Goal: Task Accomplishment & Management: Manage account settings

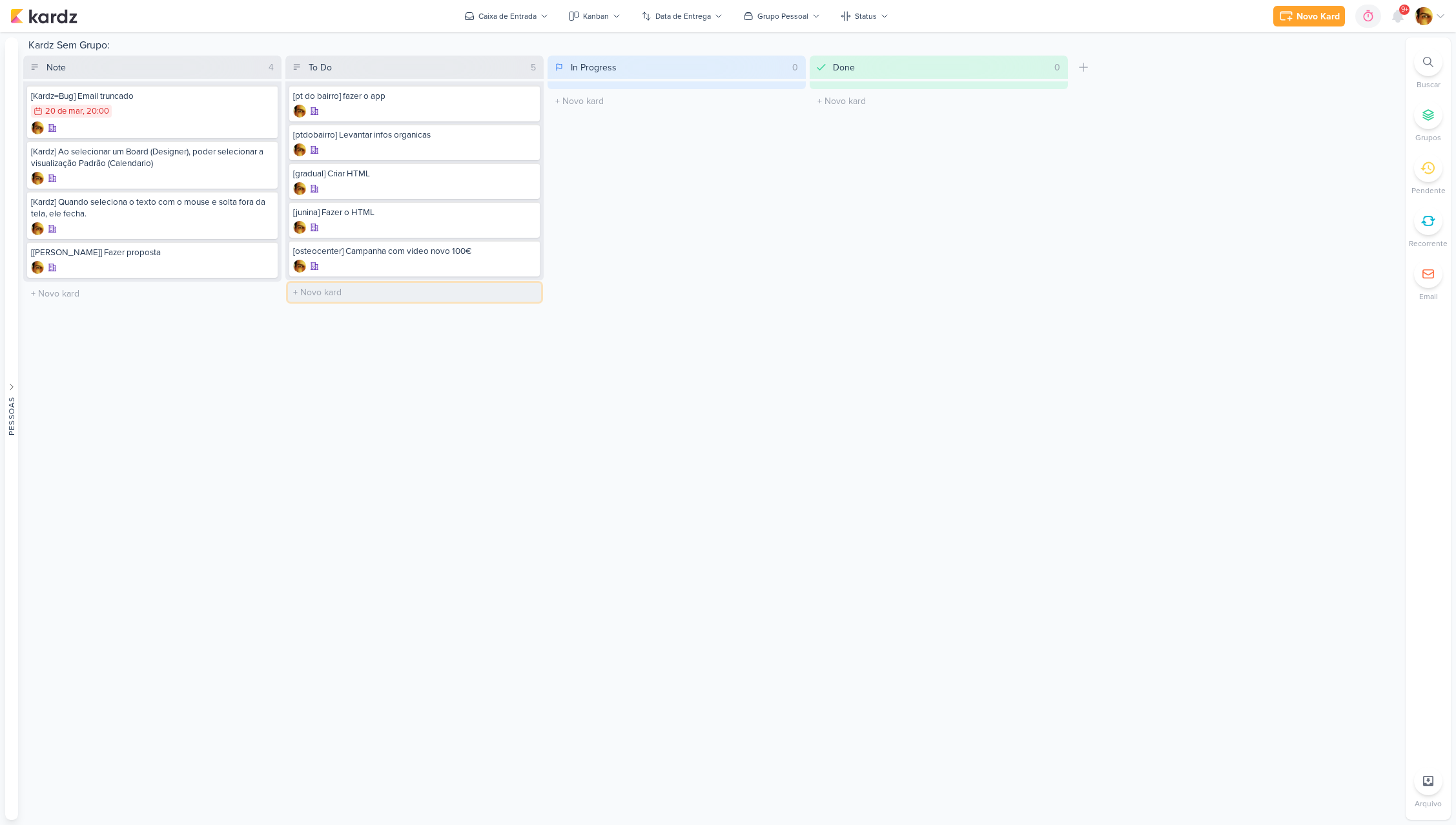
click at [323, 290] on input "text" at bounding box center [415, 292] width 253 height 19
type input "[ptdobairro] Edição de vídeo"
type input "[ptdobairro] Relatorio"
type input "[biocardios] [PERSON_NAME]"
type input "[marea+food] Relatorio"
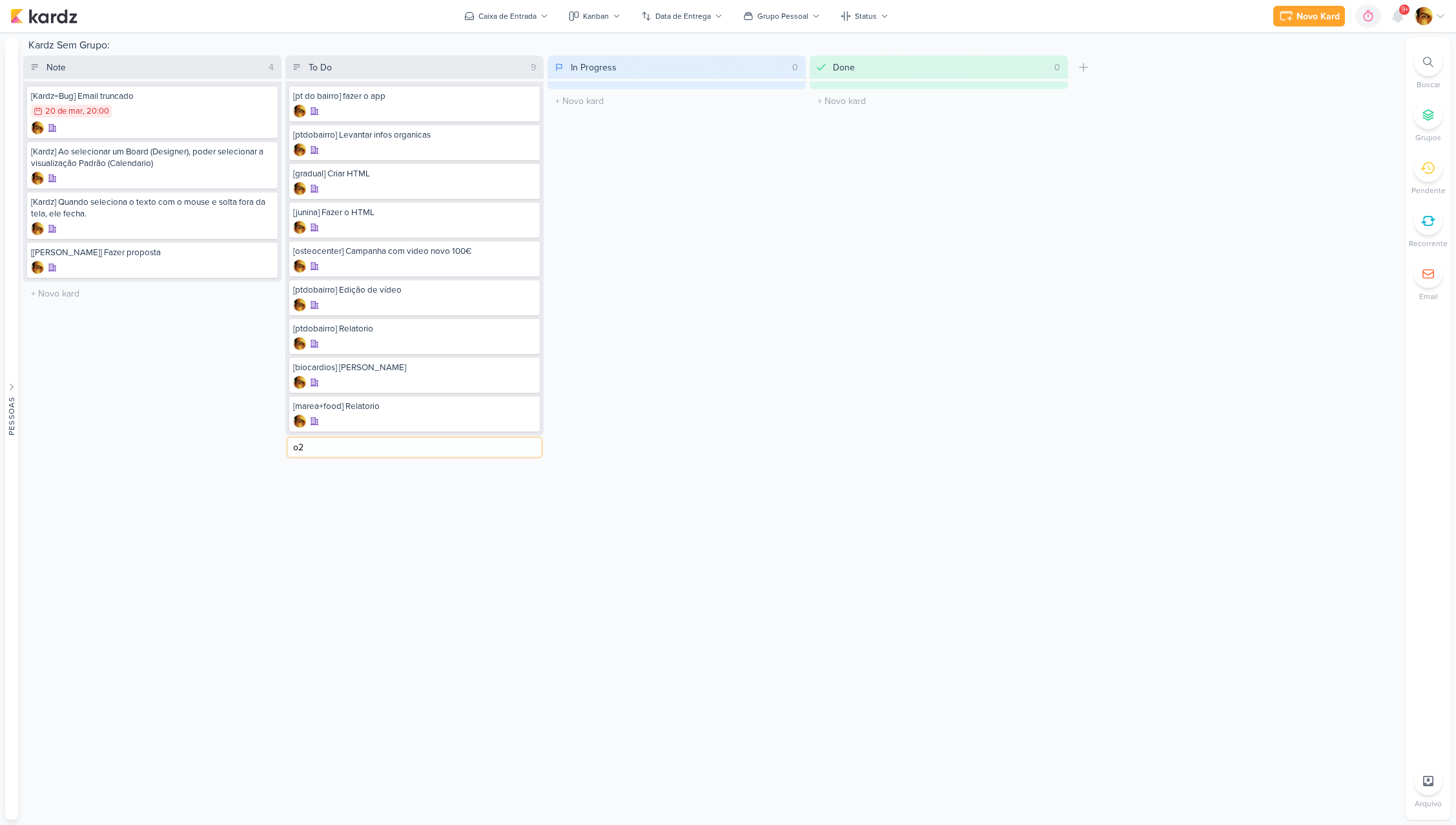
type input "o"
type input "[o2fit] Relatorio"
type input "[o2fti] Campanha"
type input "[osteocenter] Relatorio"
click at [352, 626] on div "Kardz Sem Grupo: Note 4 Mover Para Esquerda Mover Para Direita [GEOGRAPHIC_DATA…" at bounding box center [712, 428] width 1377 height 783
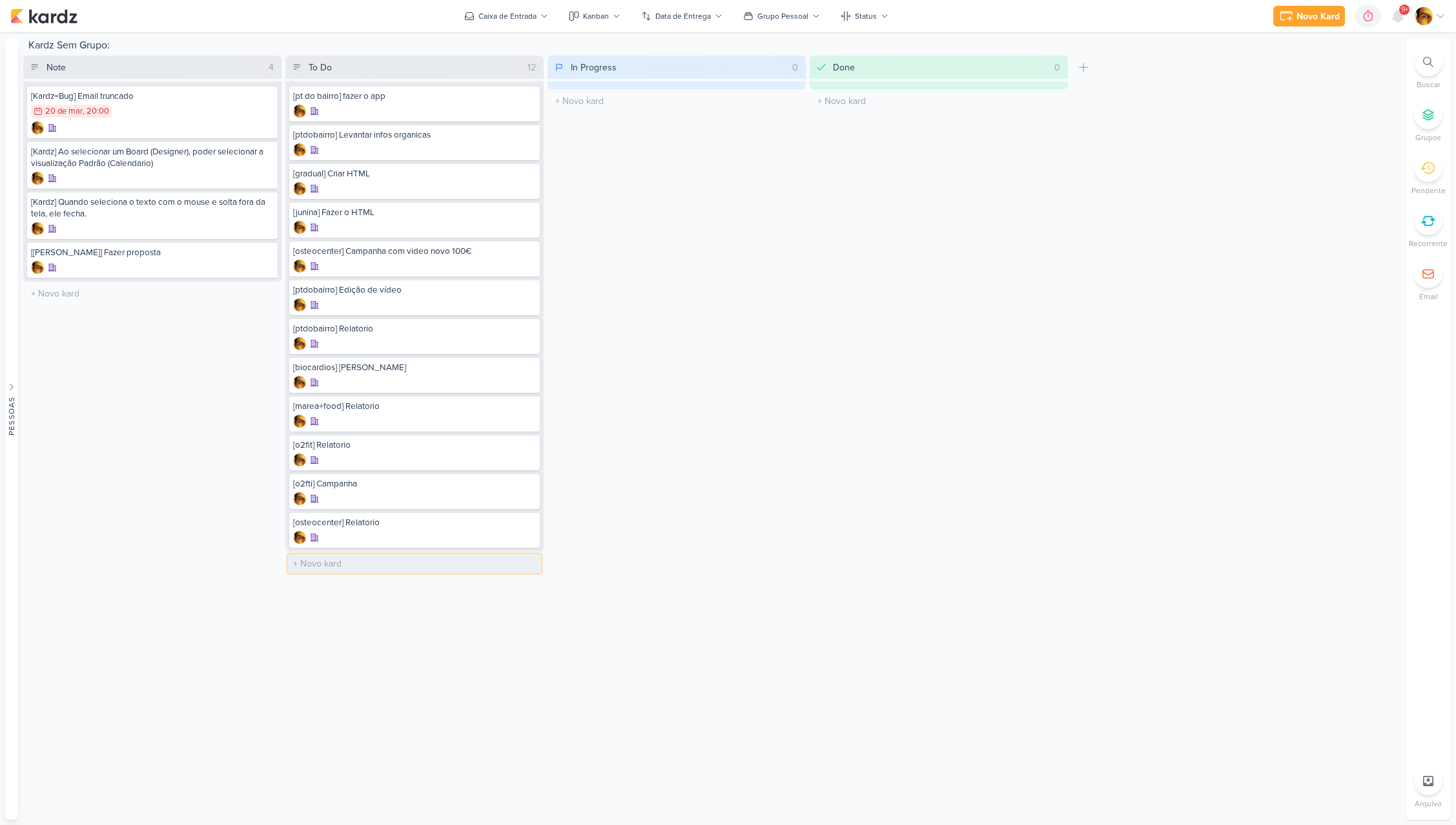
click at [367, 566] on input "text" at bounding box center [415, 563] width 253 height 19
type input "[cosmoclinic] Relatorio + Fatura"
click at [368, 549] on div "[pt do bairro] fazer o app [ptdobairro] Levantar infos organicas" at bounding box center [415, 335] width 258 height 509
click at [365, 543] on div at bounding box center [415, 537] width 243 height 13
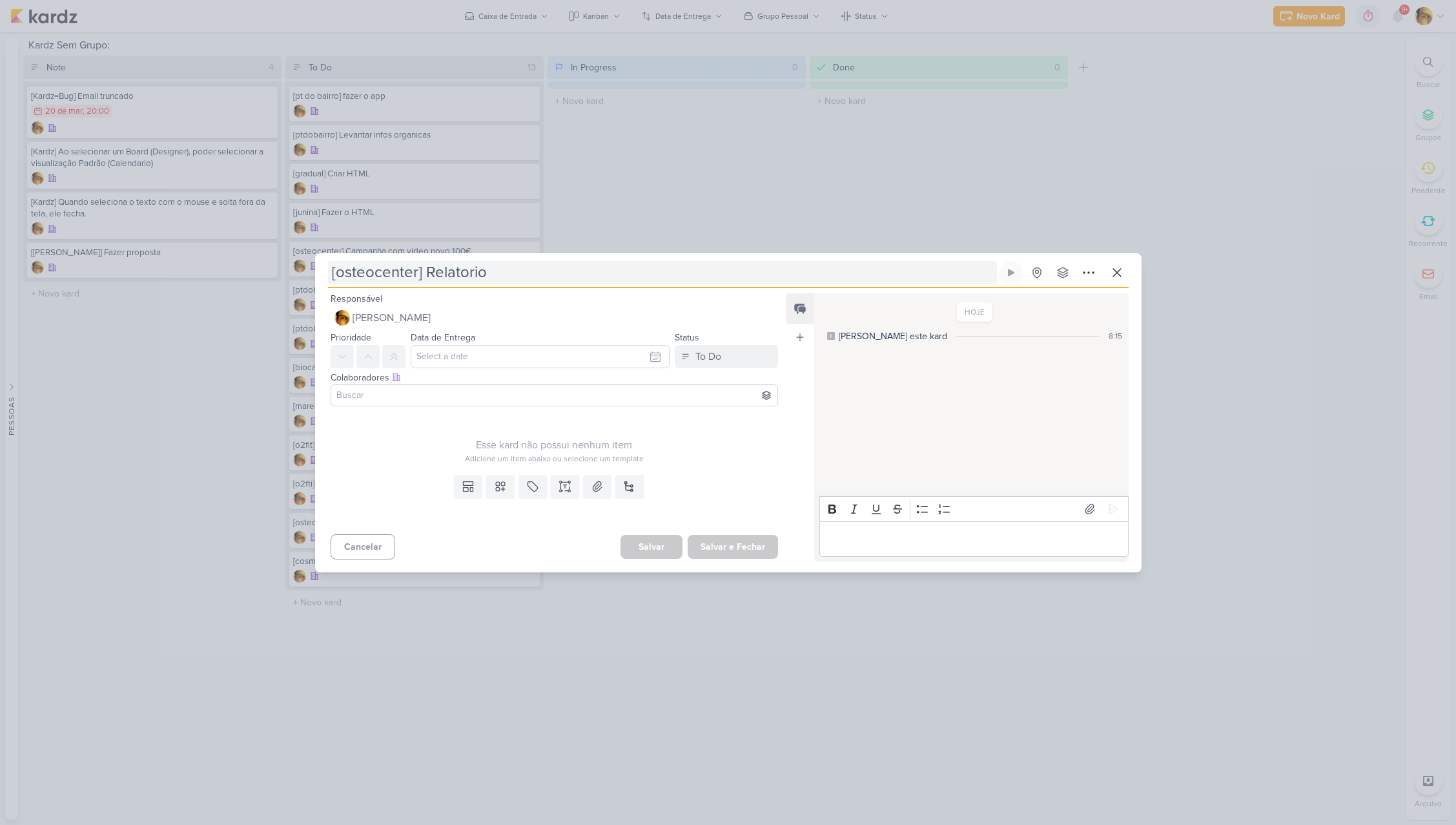
click at [512, 272] on input "[osteocenter] Relatorio" at bounding box center [662, 272] width 669 height 24
type input "[osteocenter] Relatorio + Fatura"
click at [720, 551] on button "Salvar e Fechar" at bounding box center [732, 547] width 90 height 24
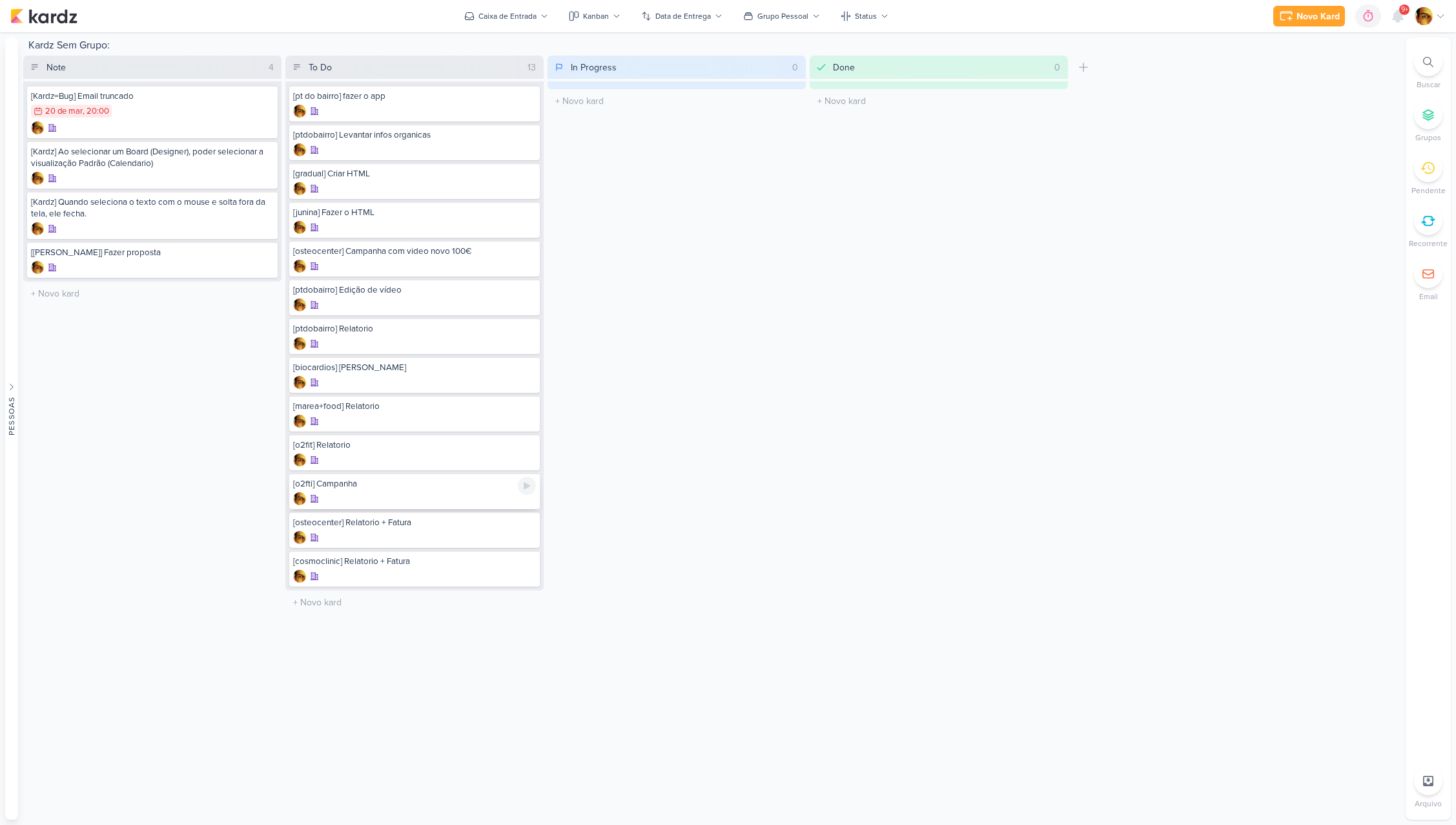
click at [366, 486] on div "[o2fti] Campanha" at bounding box center [415, 483] width 243 height 11
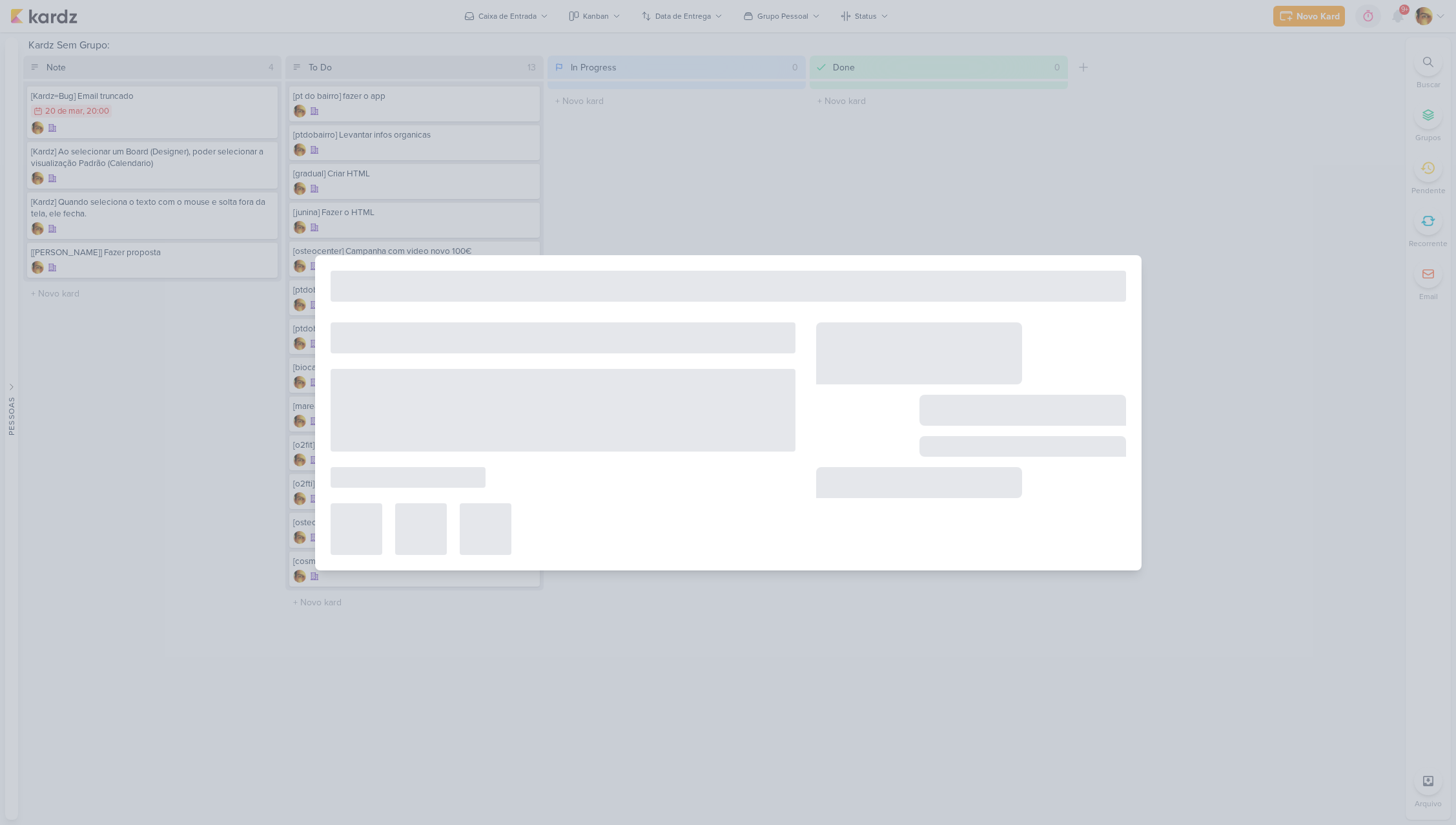
type input "[o2fti] Campanha"
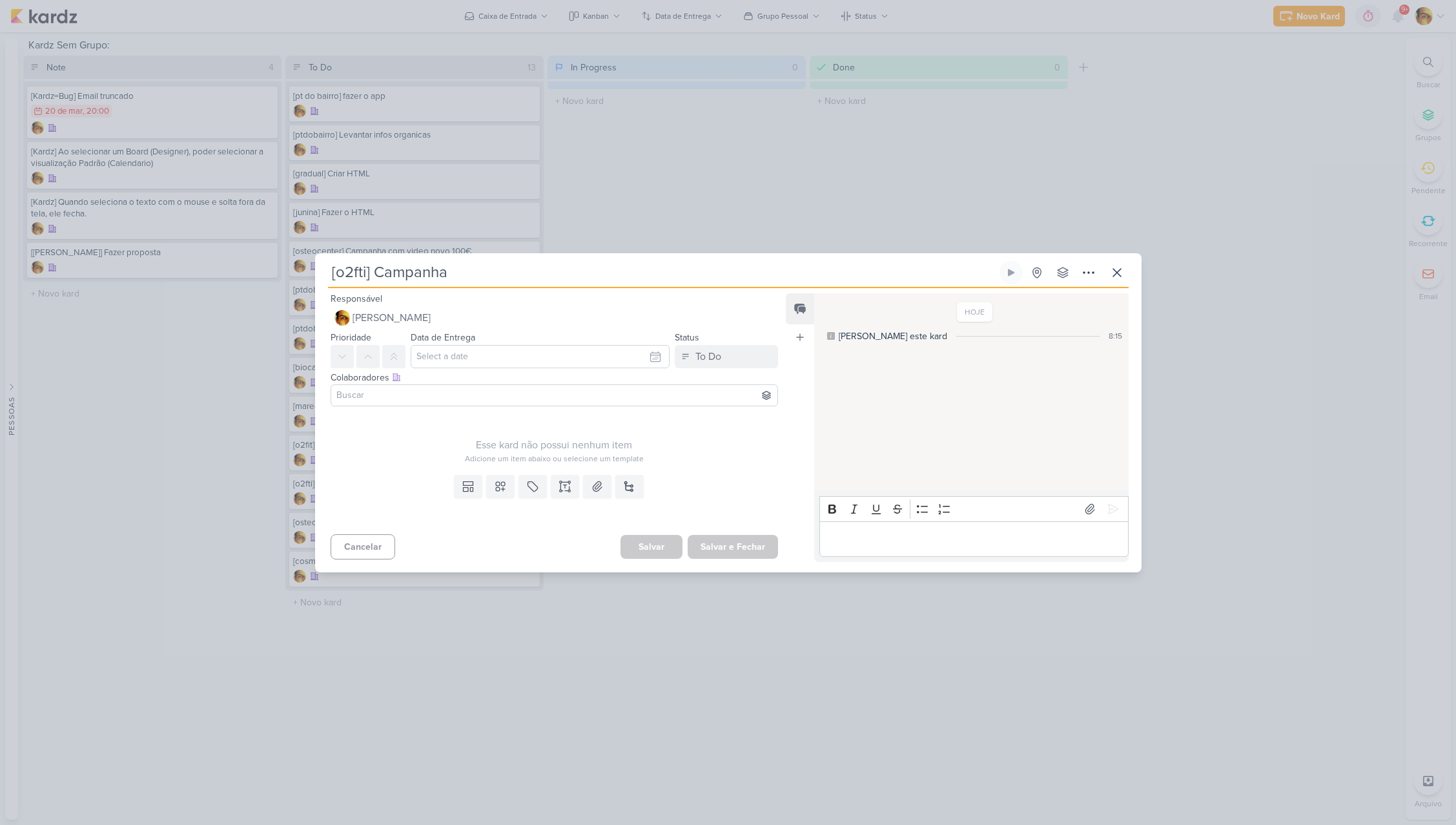
click at [355, 271] on input "[o2fti] Campanha" at bounding box center [662, 272] width 669 height 24
type input "[o2] Campanha"
type input "[o2fi] Campanha"
type input "[o2fit] Campanha"
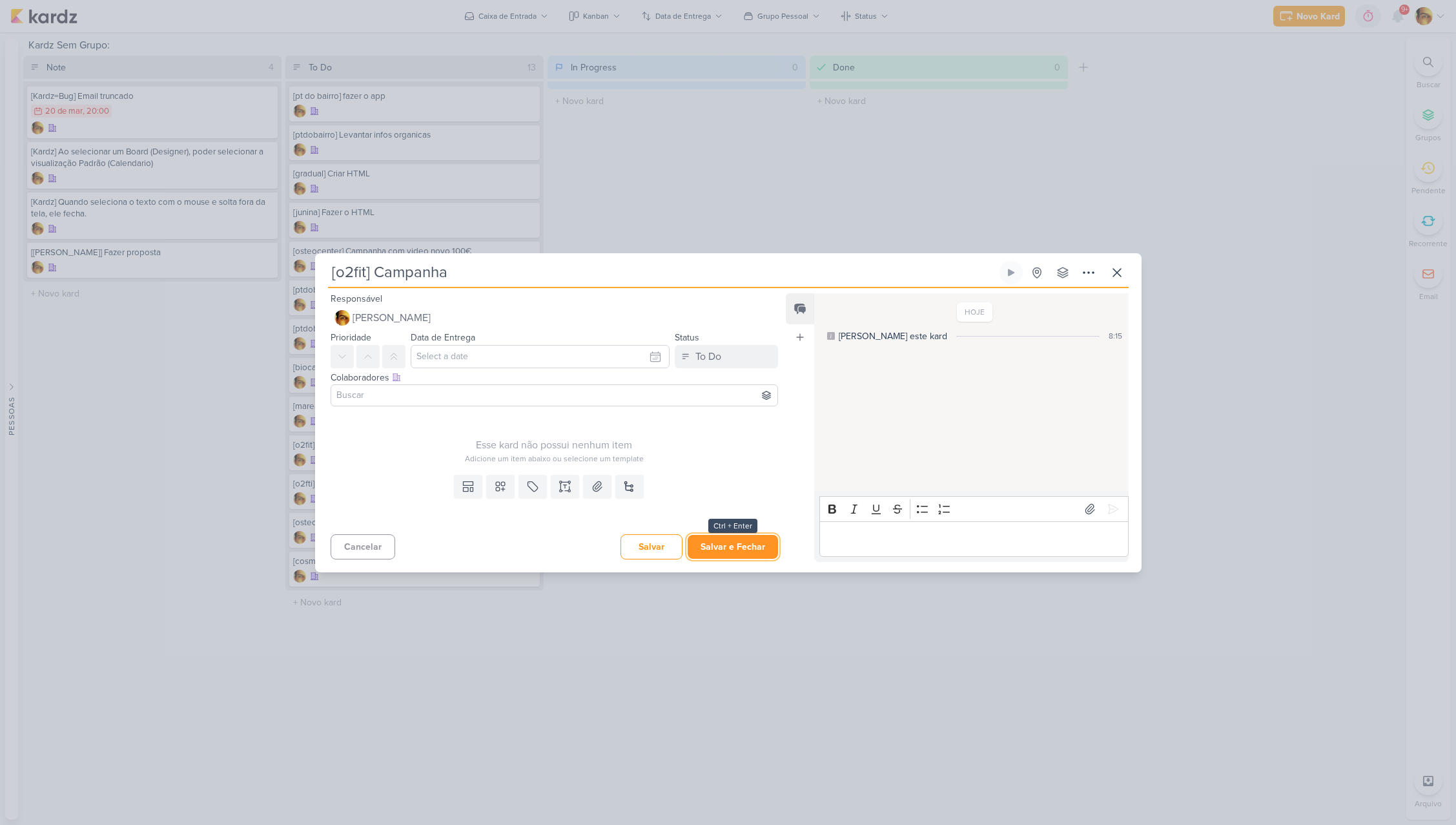
click at [756, 549] on button "Salvar e Fechar" at bounding box center [732, 547] width 90 height 24
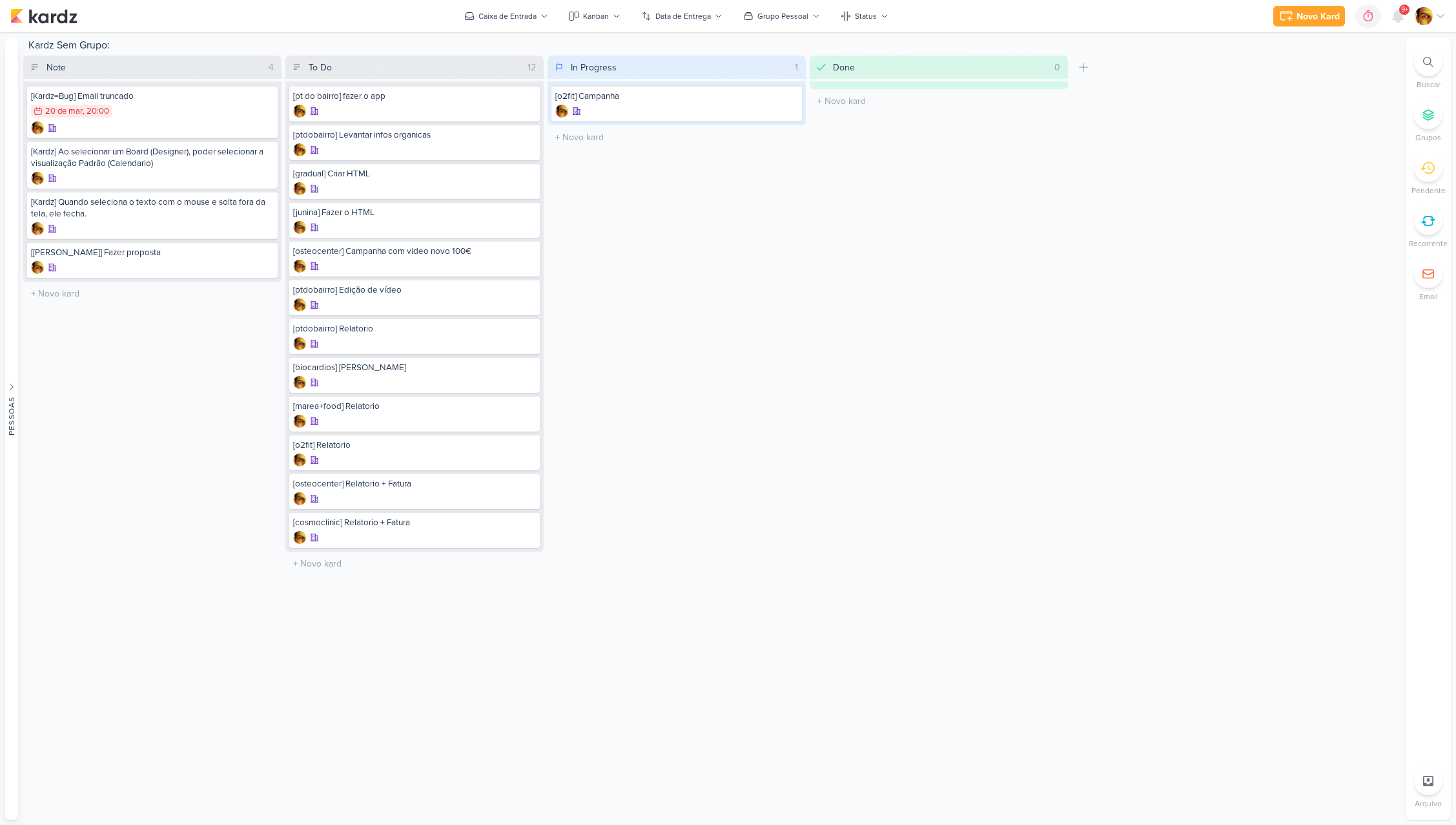
drag, startPoint x: 375, startPoint y: 488, endPoint x: 847, endPoint y: 495, distance: 472.1
drag, startPoint x: 630, startPoint y: 108, endPoint x: 347, endPoint y: 5, distance: 301.2
